Goal: Obtain resource: Obtain resource

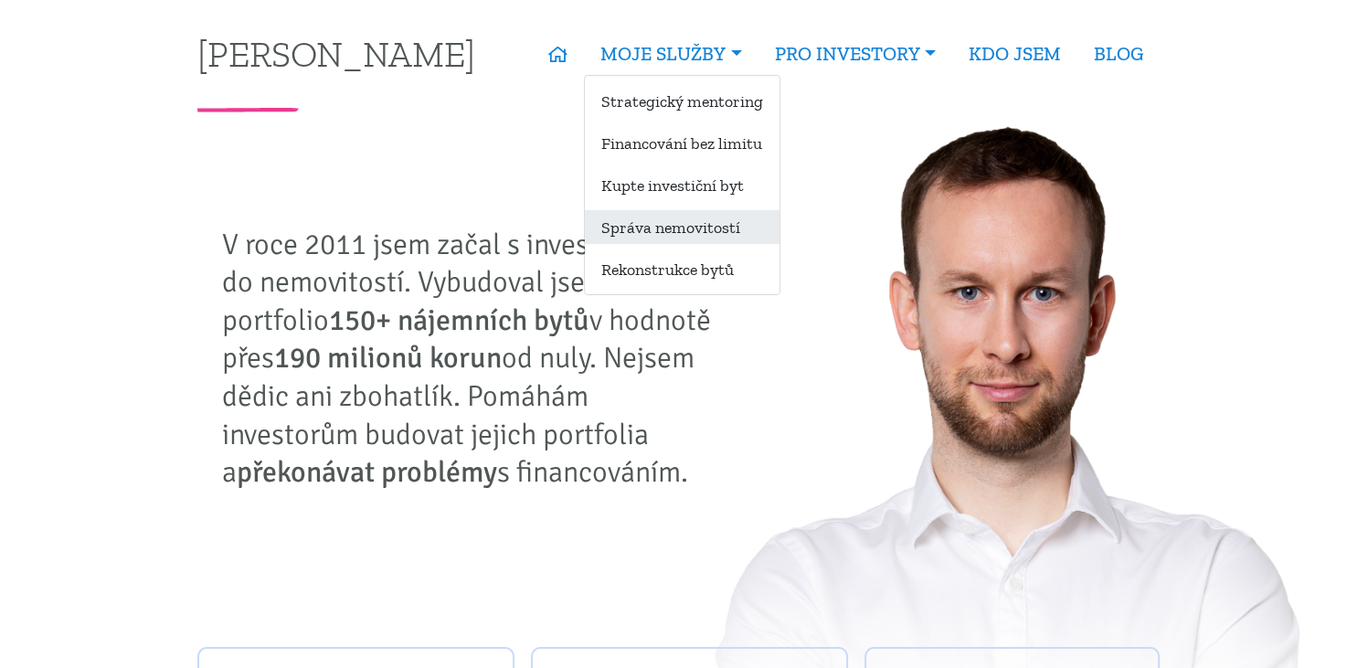
click at [689, 237] on link "Správa nemovitostí" at bounding box center [682, 227] width 195 height 34
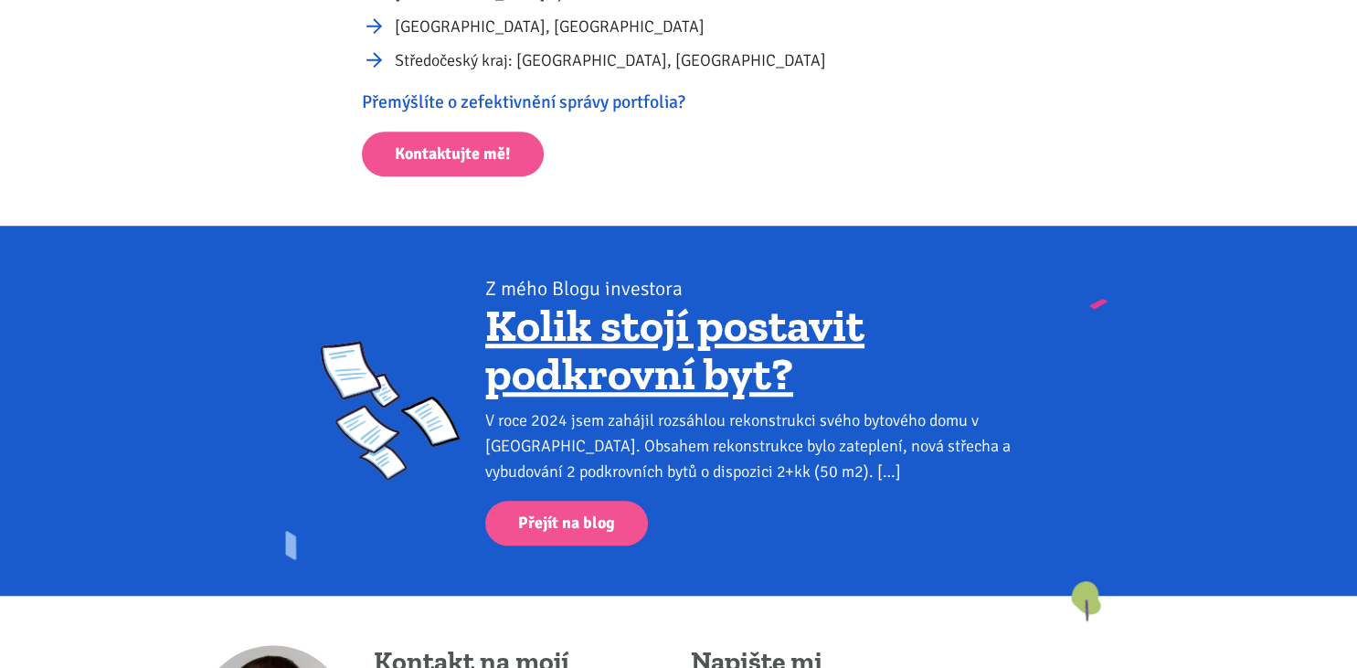
scroll to position [1816, 0]
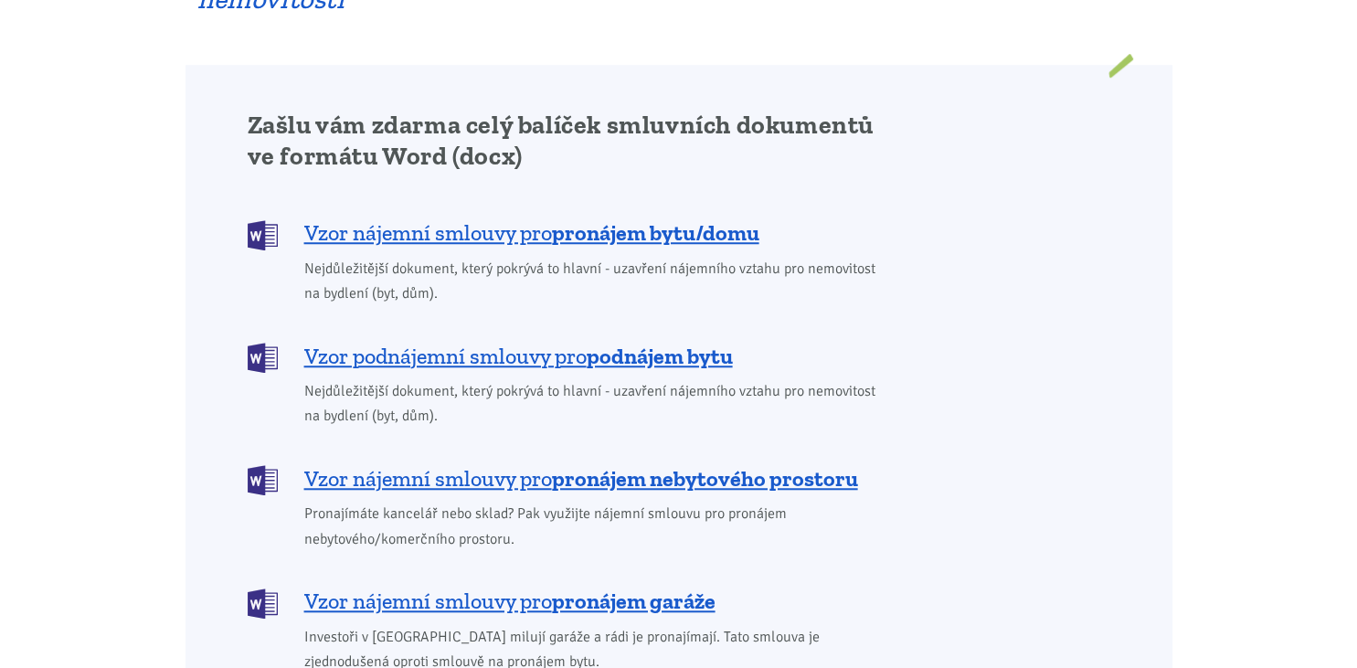
scroll to position [1447, 0]
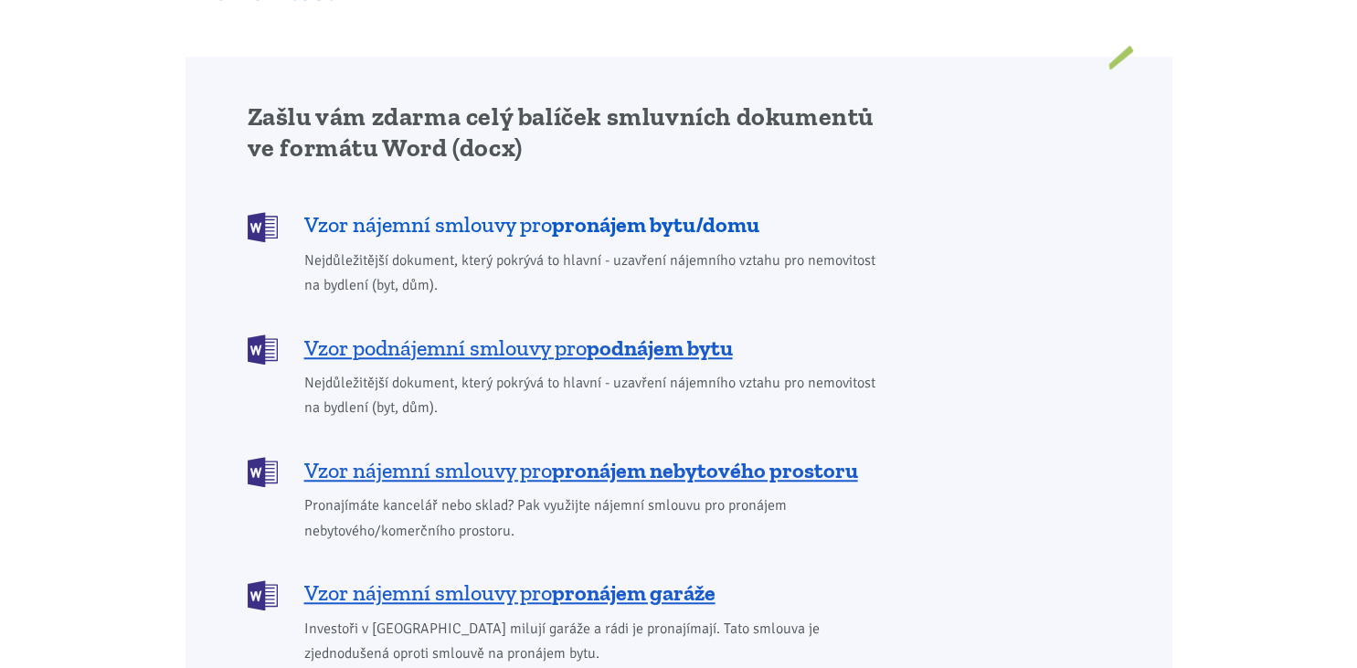
click at [565, 211] on b "pronájem bytu/domu" at bounding box center [655, 224] width 207 height 26
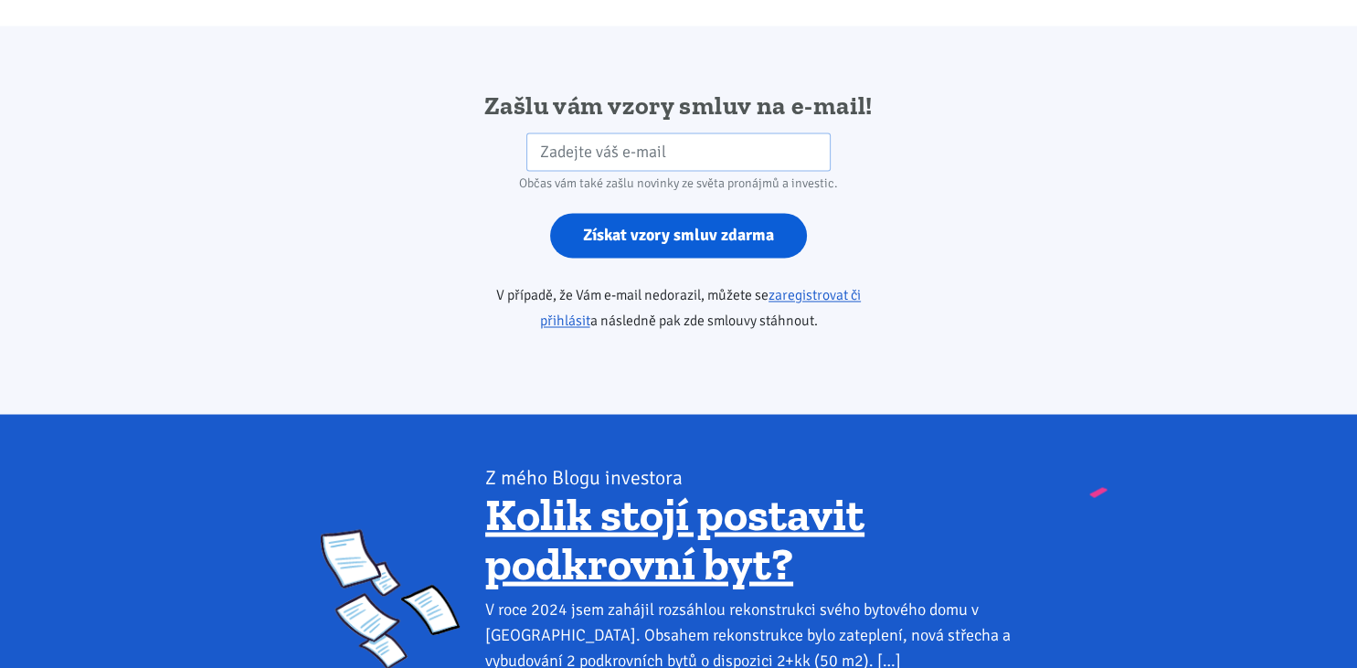
scroll to position [3051, 0]
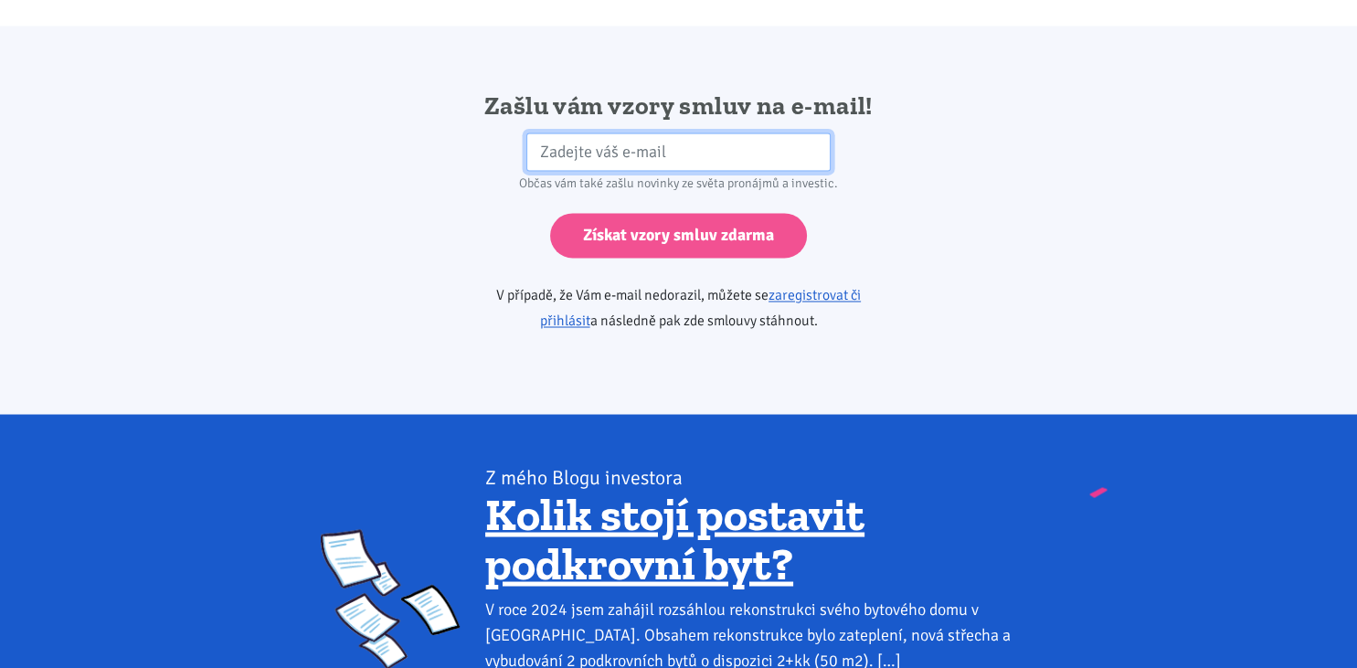
click at [644, 132] on input "email" at bounding box center [678, 151] width 304 height 39
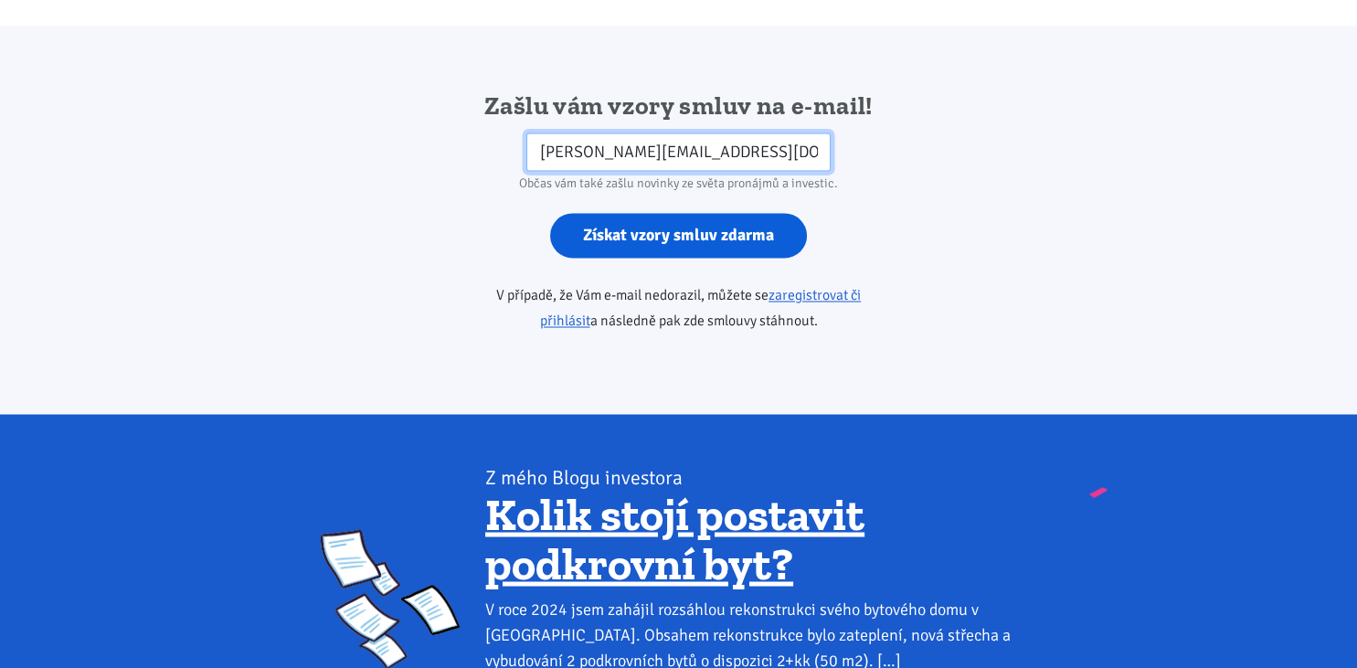
type input "martin.a.stvrtecky@seznam.cz"
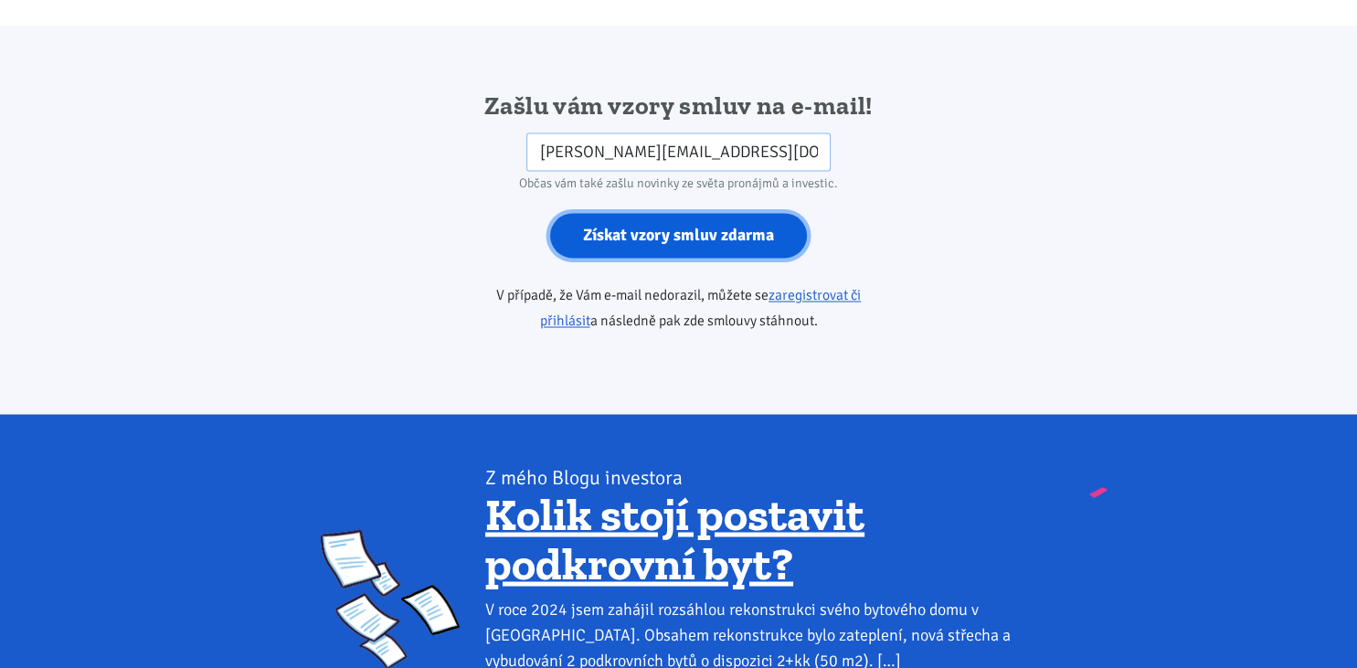
click at [709, 213] on input "Získat vzory smluv zdarma" at bounding box center [678, 235] width 257 height 45
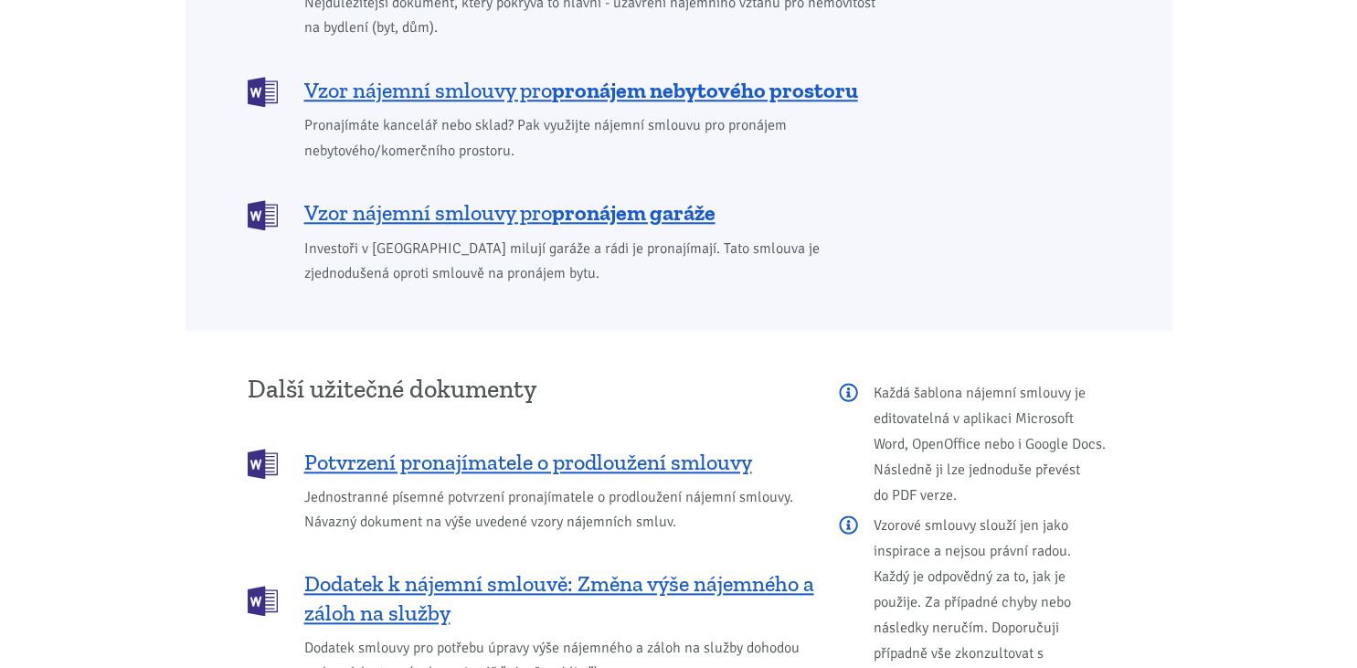
scroll to position [1971, 0]
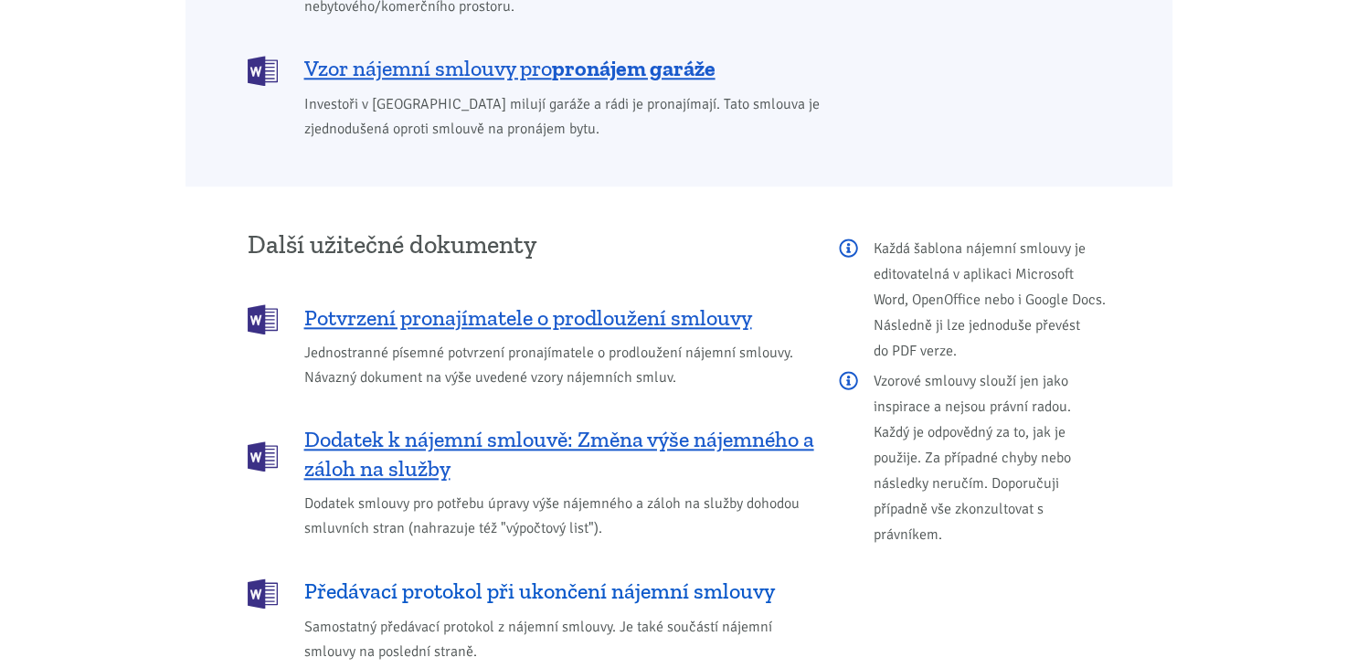
click at [552, 576] on span "Předávací protokol při ukončení nájemní smlouvy" at bounding box center [539, 590] width 470 height 29
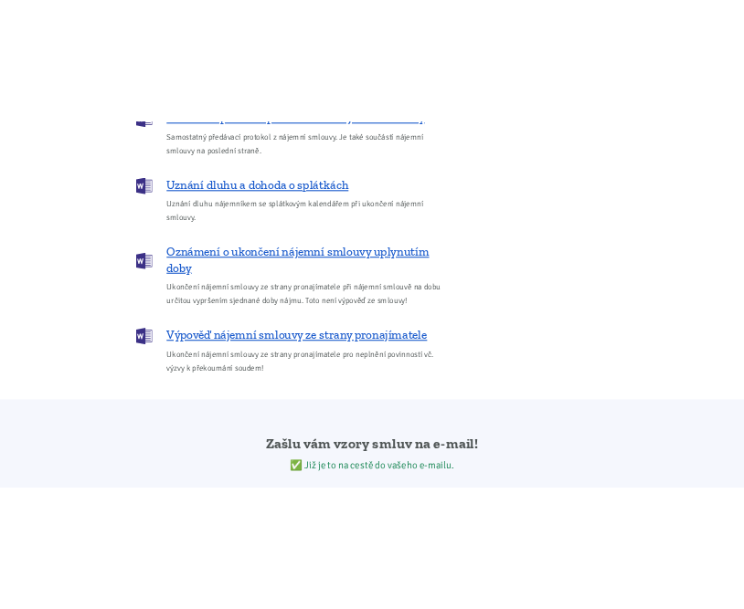
scroll to position [2666, 0]
